Goal: Task Accomplishment & Management: Use online tool/utility

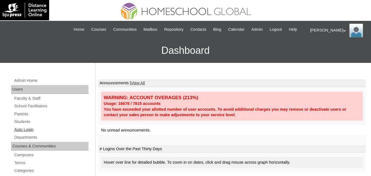
click at [33, 133] on link "Auto Login" at bounding box center [51, 129] width 75 height 7
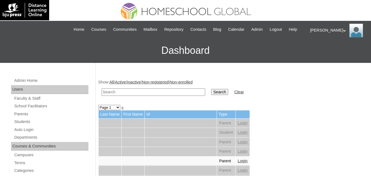
click at [126, 96] on input "text" at bounding box center [154, 91] width 104 height 7
paste input "Hi Ms. Anna, Good day, Sorry for messaging you here. I am comfortable lan po to…"
type input "Hi Ms. Anna, Good day, Sorry for messaging you here. I am comfortable lan po to…"
type input "carrose"
click at [211, 89] on input "Search" at bounding box center [219, 92] width 17 height 6
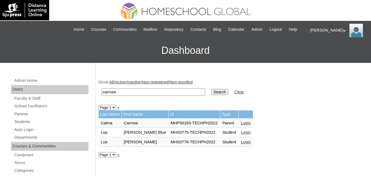
click at [241, 125] on link "Login" at bounding box center [246, 123] width 10 height 4
